Goal: Navigation & Orientation: Go to known website

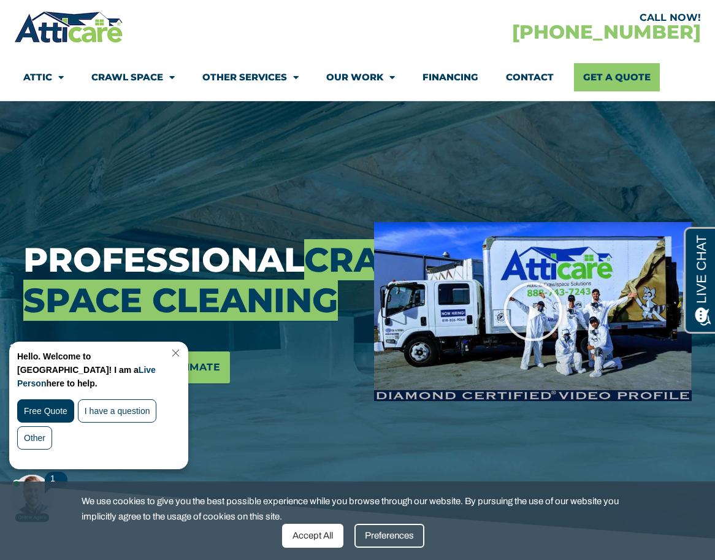
click at [183, 352] on link "Close Chat" at bounding box center [174, 352] width 17 height 9
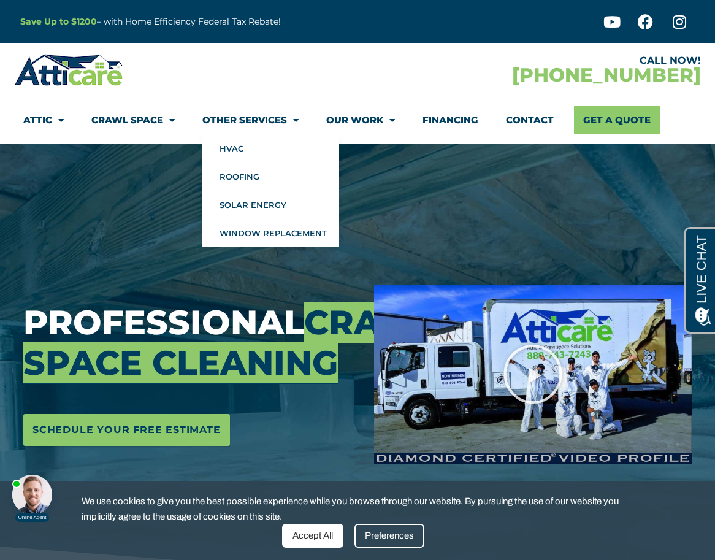
click at [59, 124] on span "Menu" at bounding box center [58, 120] width 12 height 21
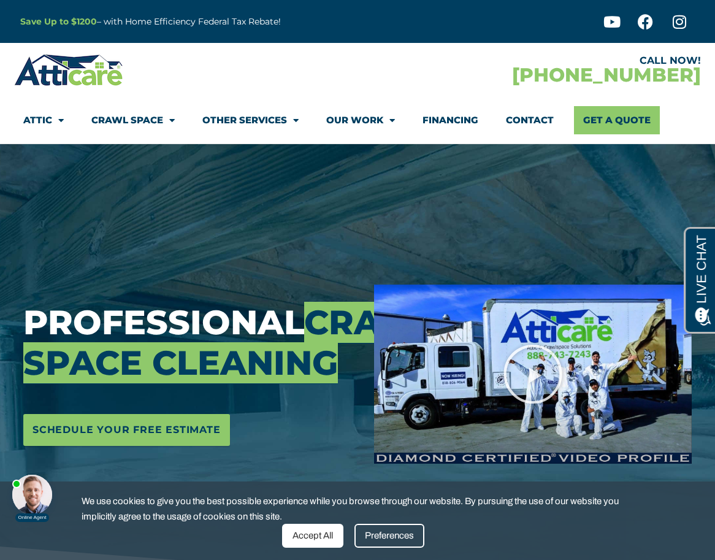
click at [54, 120] on span "Menu" at bounding box center [58, 120] width 12 height 21
